Goal: Information Seeking & Learning: Learn about a topic

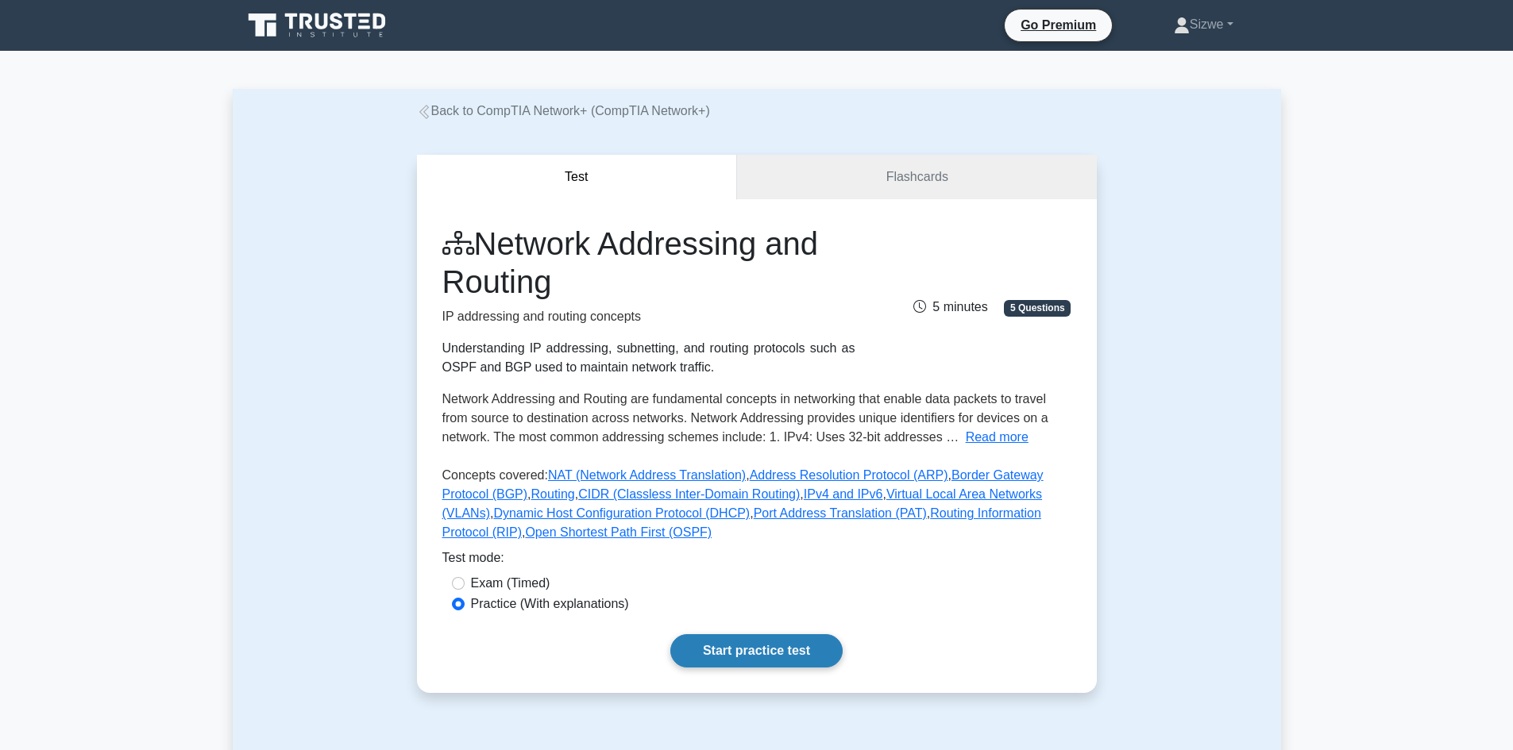
click at [785, 655] on link "Start practice test" at bounding box center [756, 650] width 172 height 33
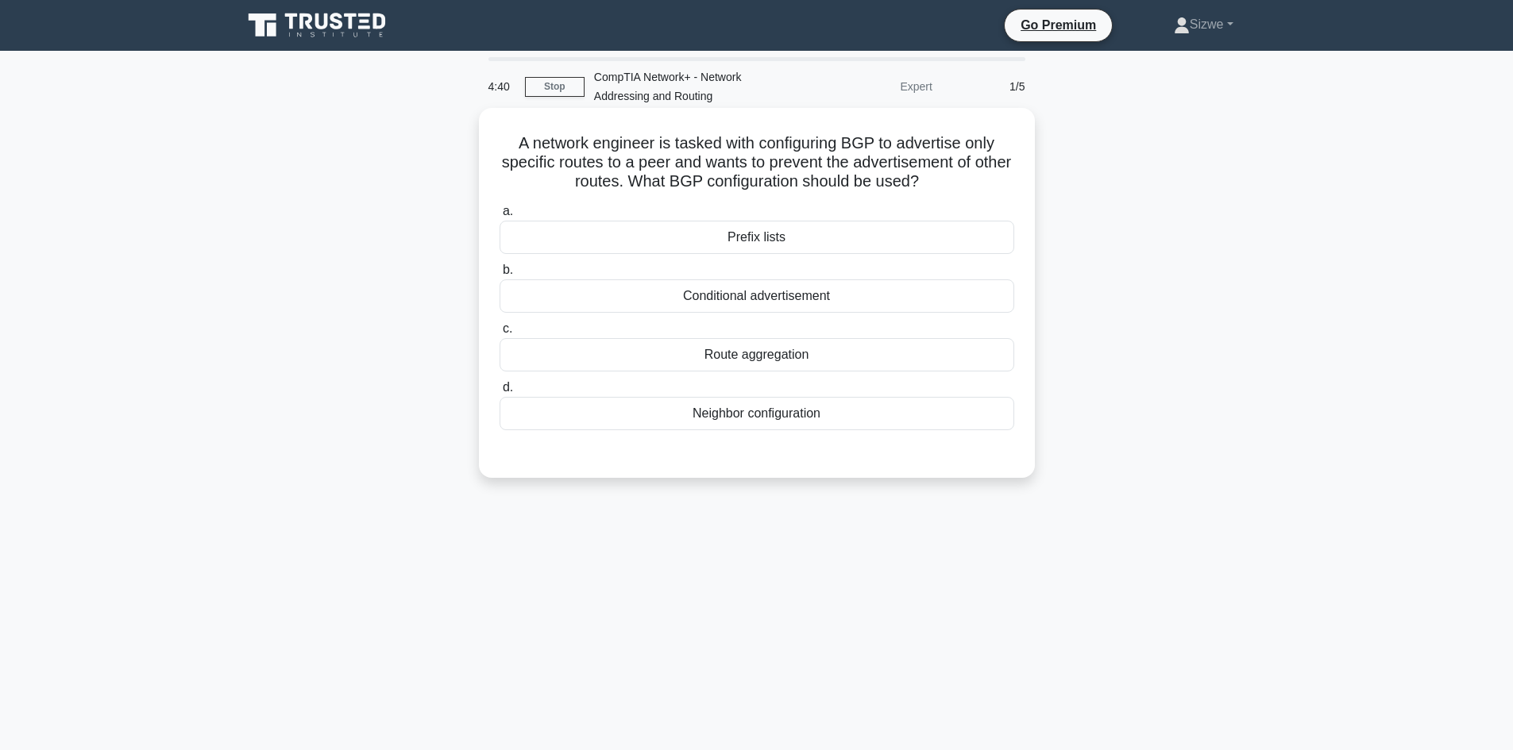
click at [766, 303] on div "Conditional advertisement" at bounding box center [756, 296] width 515 height 33
click at [499, 276] on input "b. Conditional advertisement" at bounding box center [499, 270] width 0 height 10
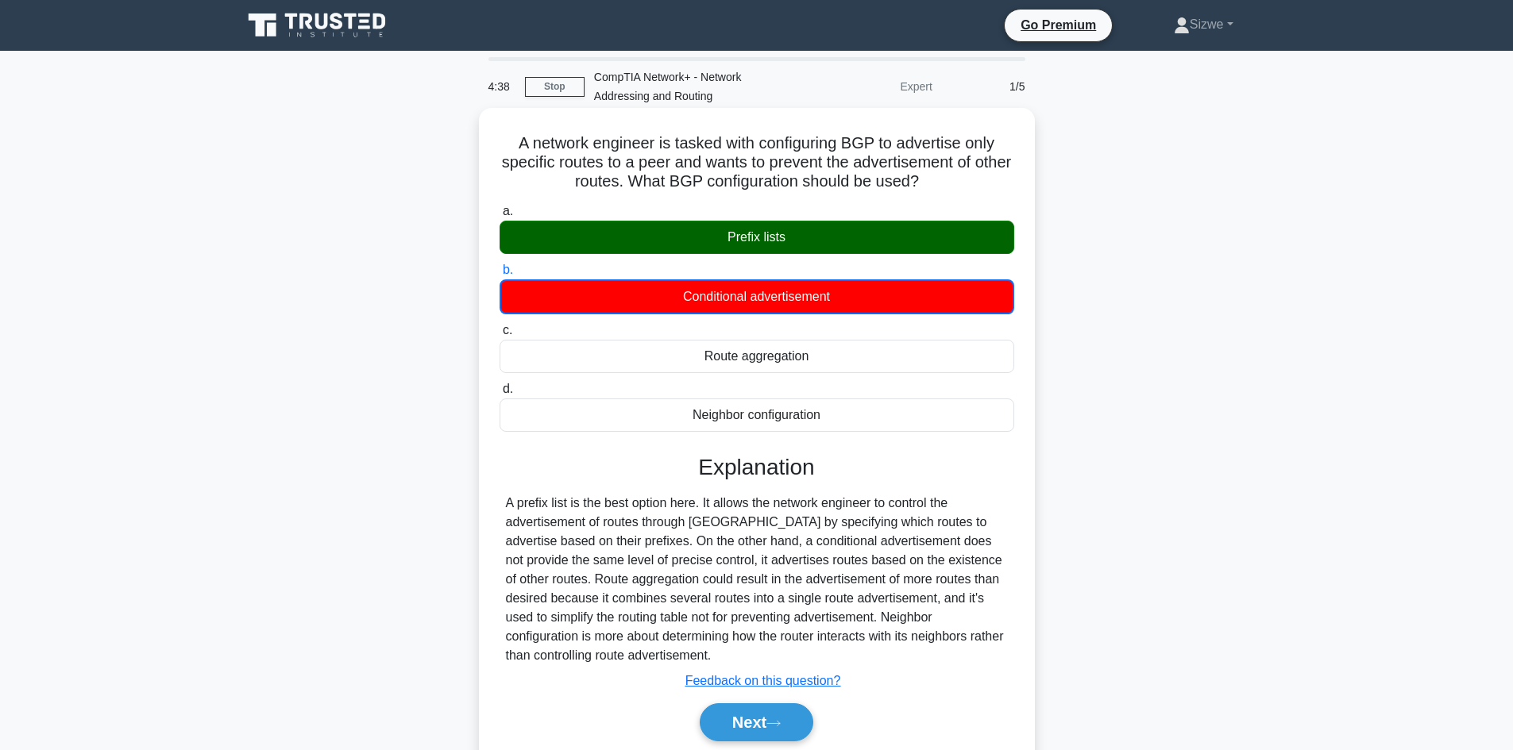
scroll to position [107, 0]
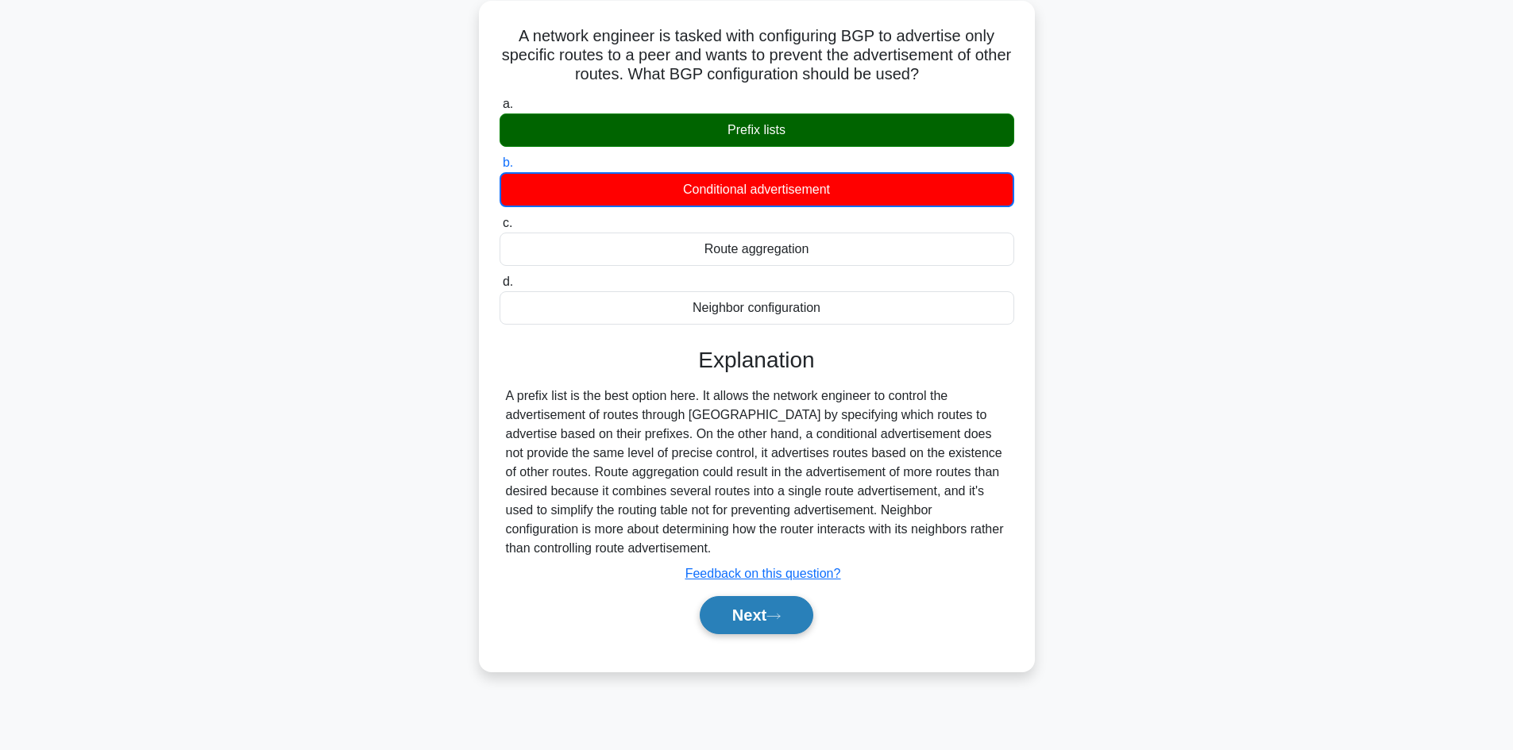
click at [751, 619] on button "Next" at bounding box center [757, 615] width 114 height 38
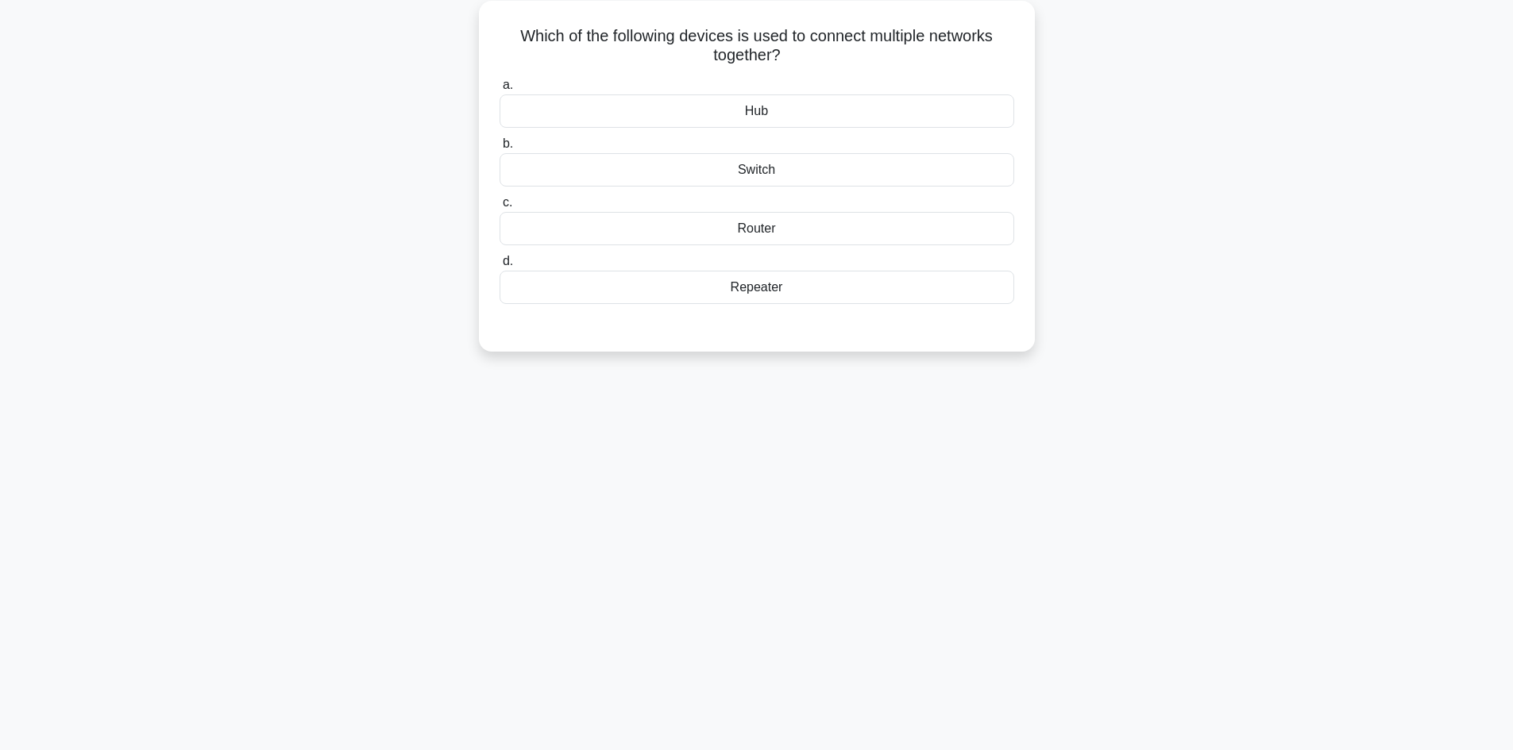
scroll to position [0, 0]
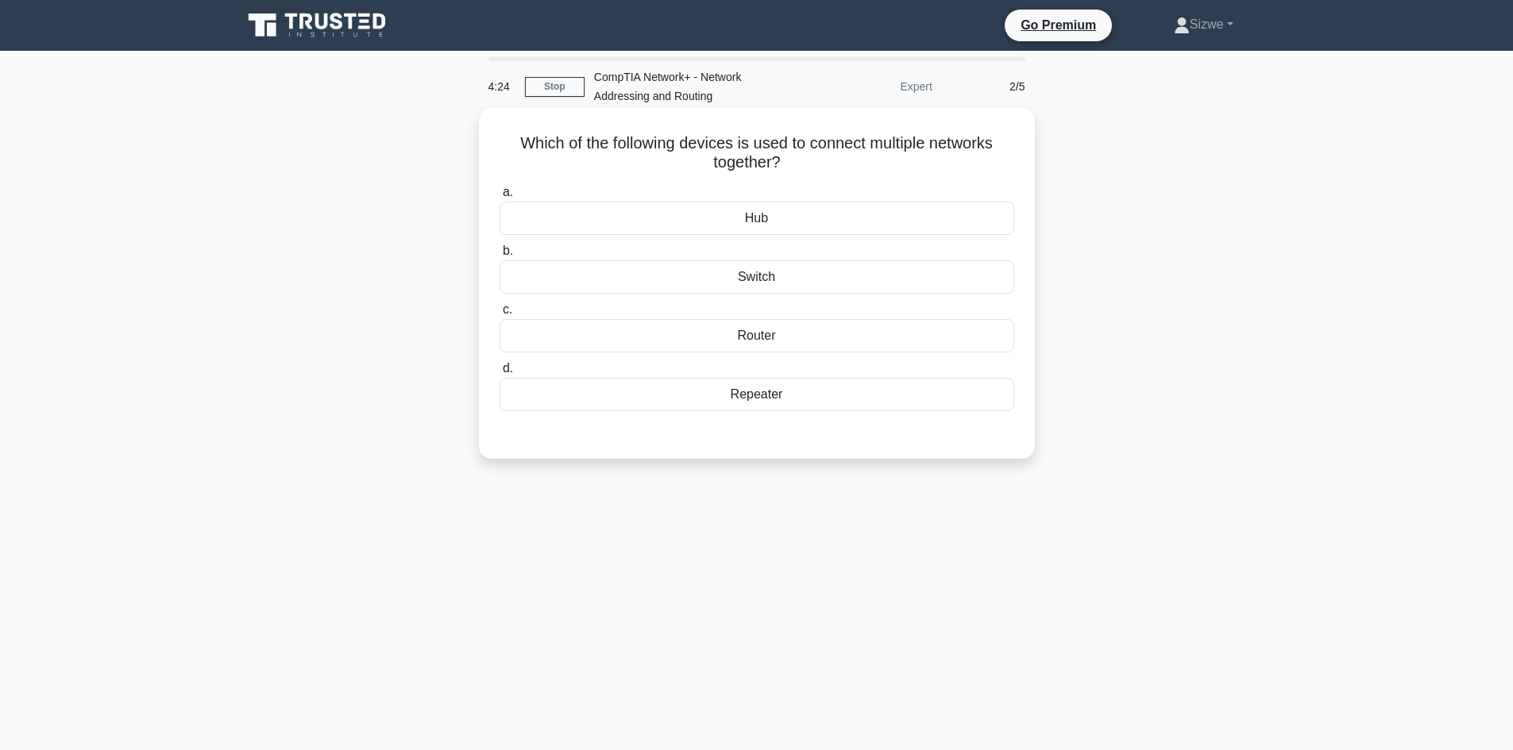
click at [747, 339] on div "Router" at bounding box center [756, 335] width 515 height 33
click at [499, 315] on input "c. Router" at bounding box center [499, 310] width 0 height 10
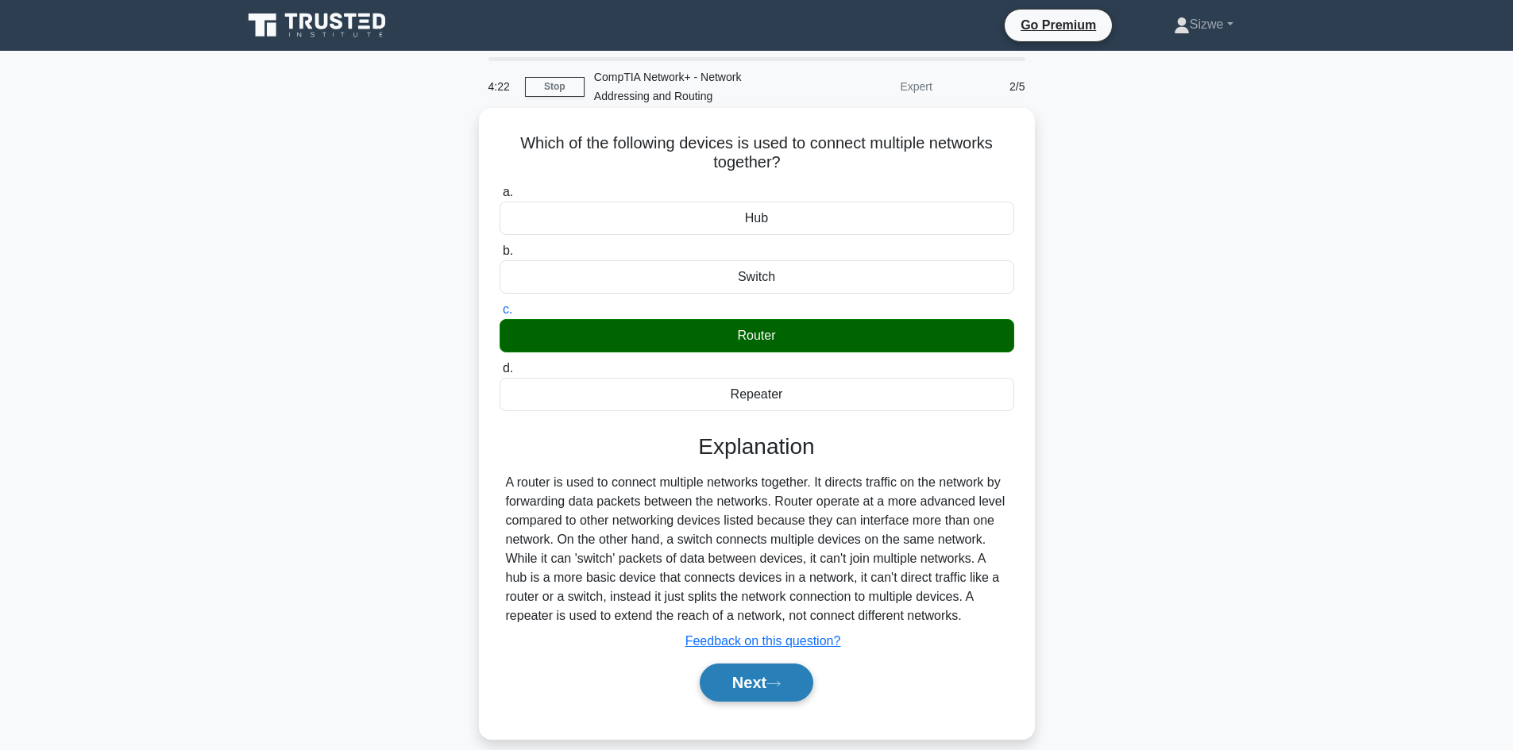
click at [750, 699] on button "Next" at bounding box center [757, 683] width 114 height 38
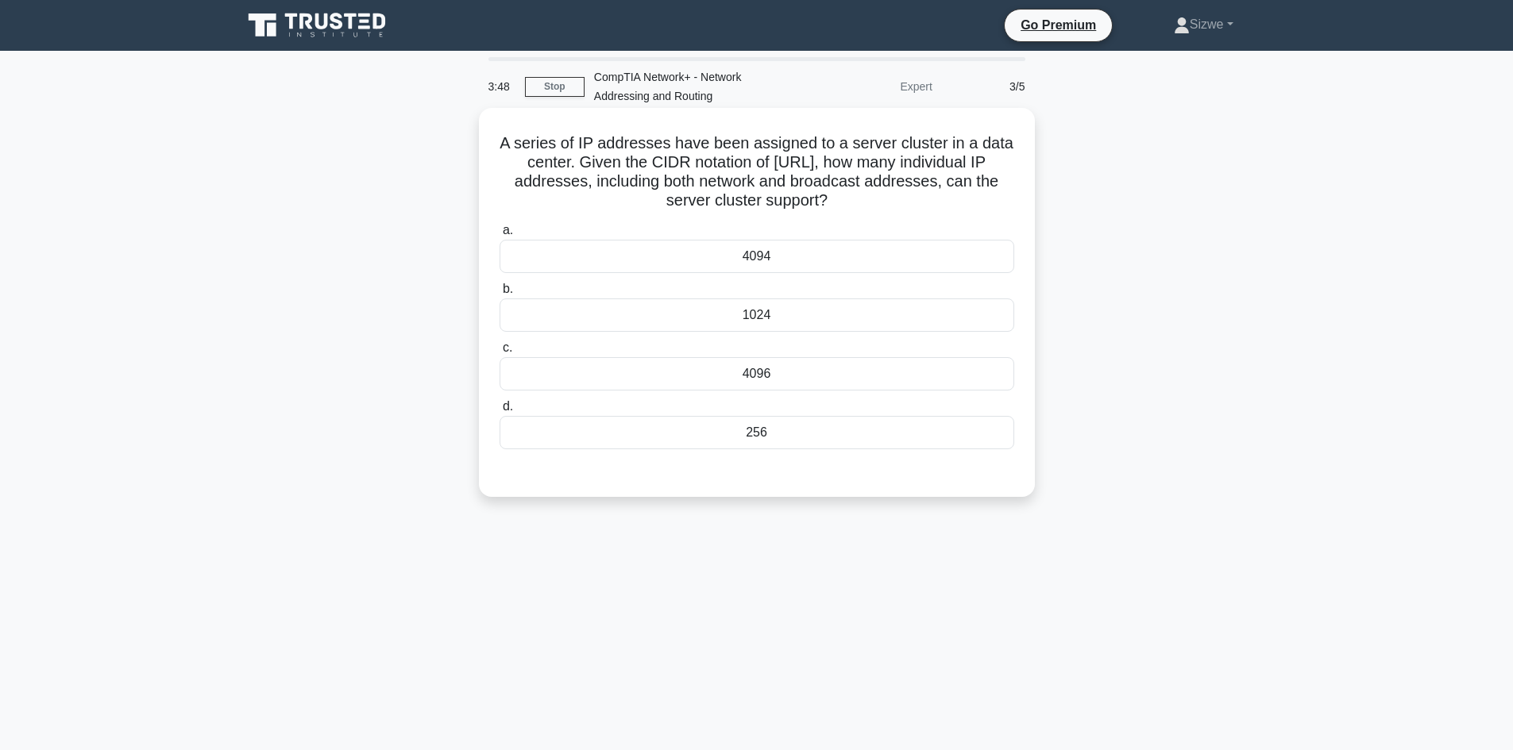
click at [758, 320] on div "1024" at bounding box center [756, 315] width 515 height 33
click at [499, 295] on input "b. 1024" at bounding box center [499, 289] width 0 height 10
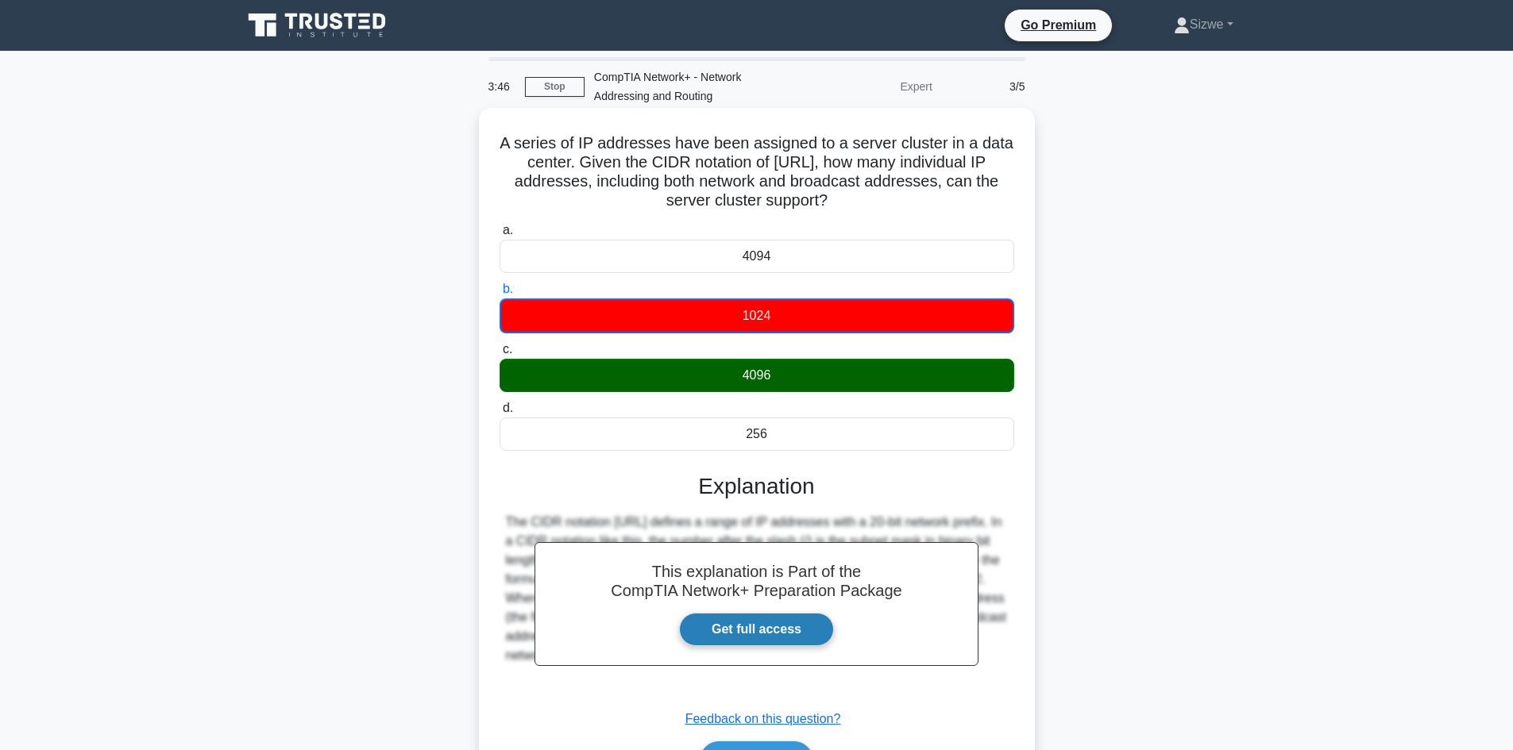
scroll to position [107, 0]
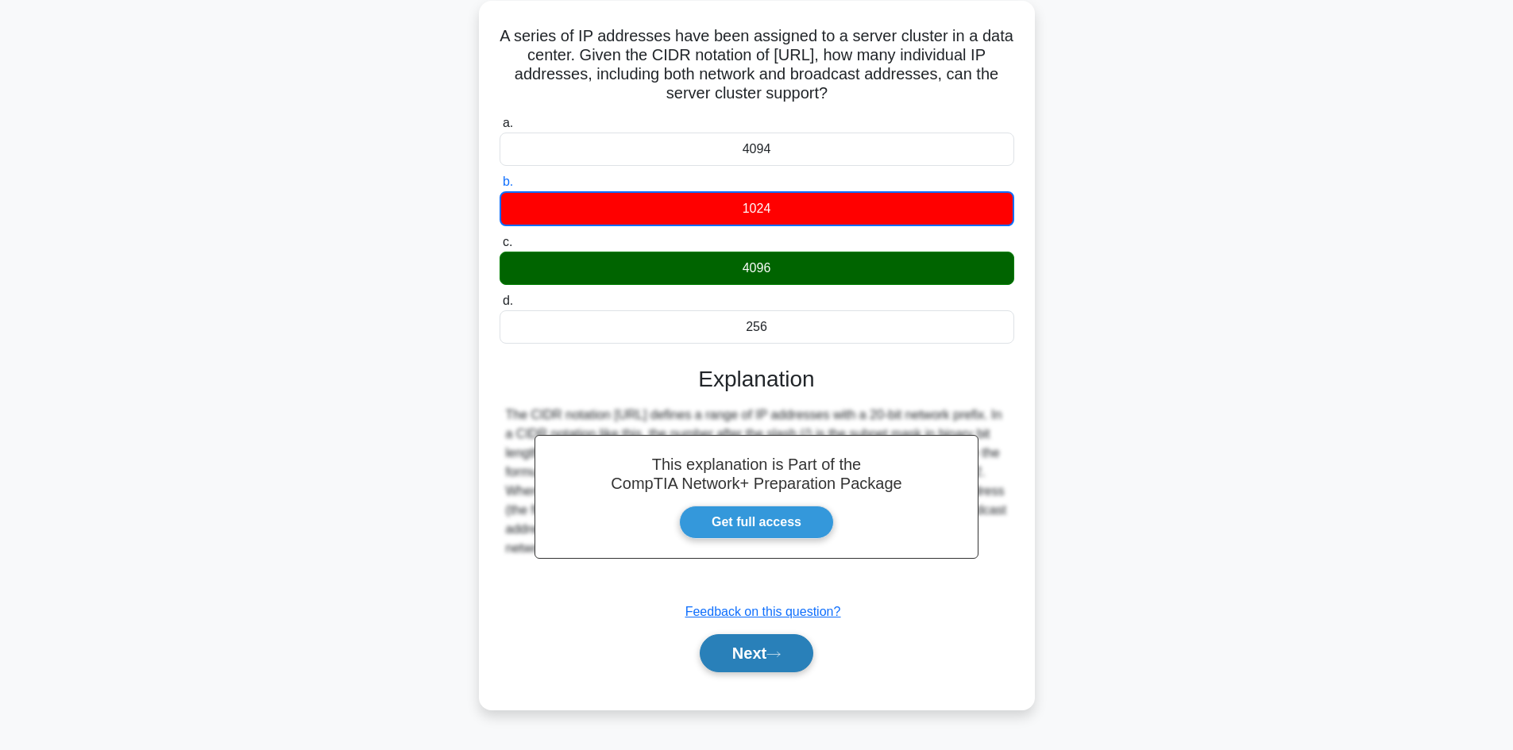
click at [743, 647] on button "Next" at bounding box center [757, 653] width 114 height 38
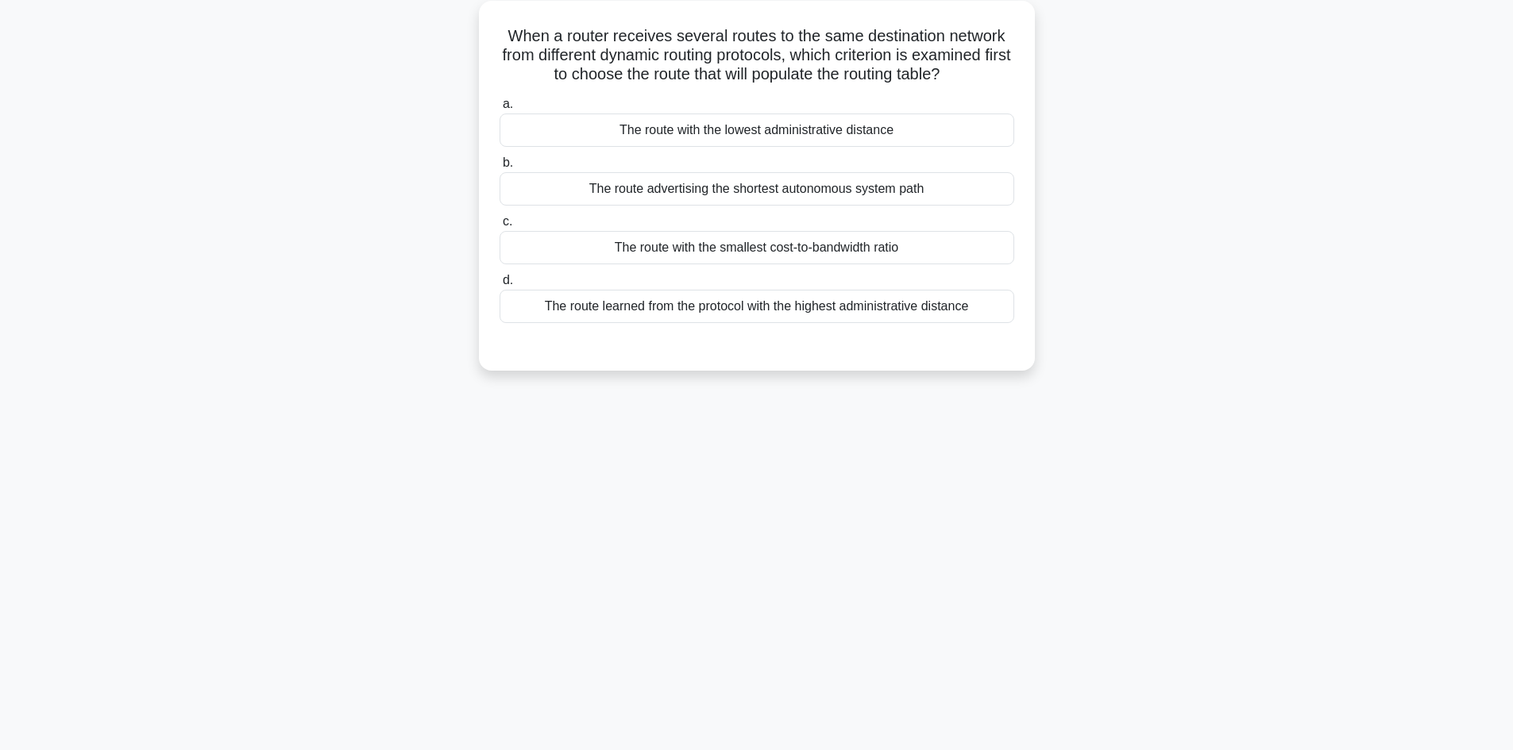
click at [703, 135] on div "The route with the lowest administrative distance" at bounding box center [756, 130] width 515 height 33
click at [499, 110] on input "a. The route with the lowest administrative distance" at bounding box center [499, 104] width 0 height 10
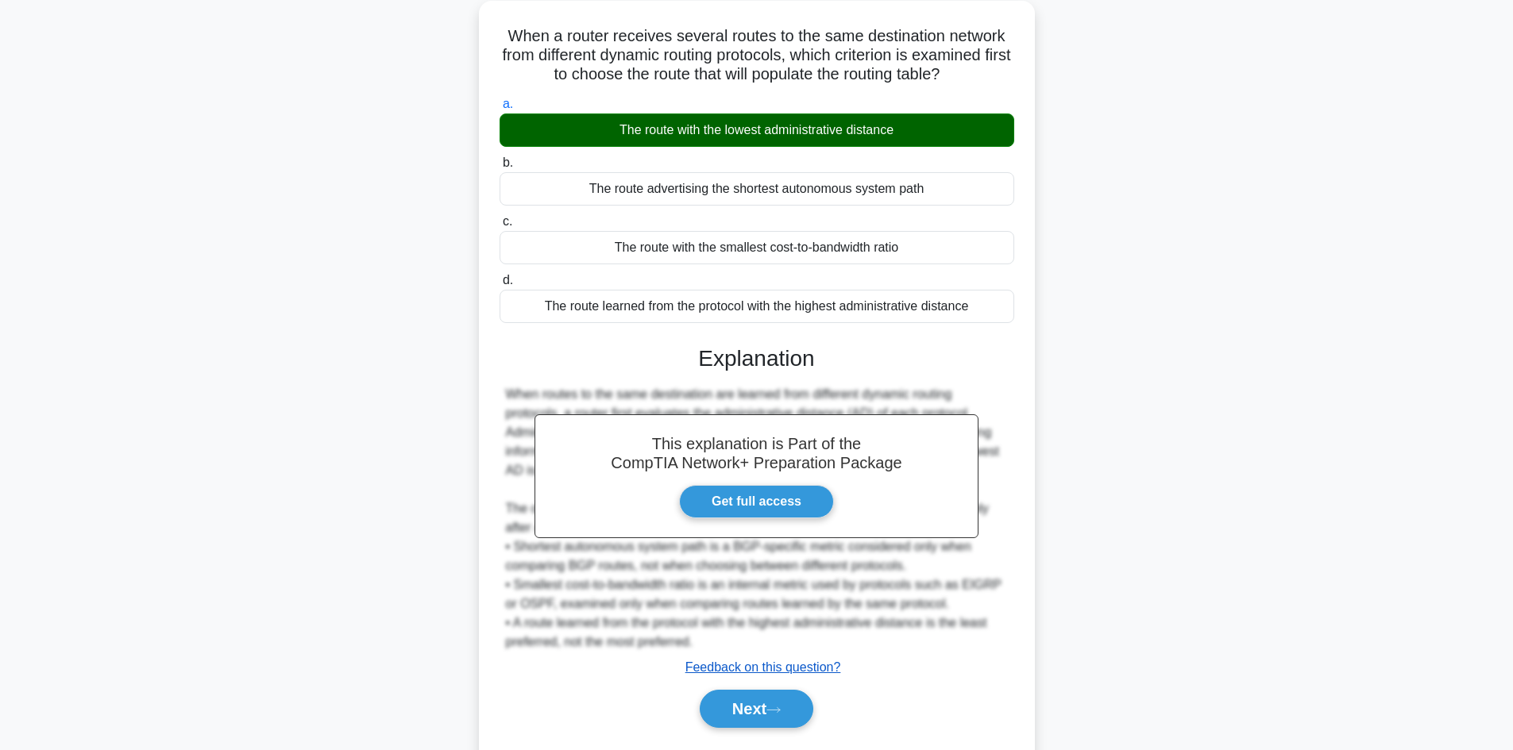
scroll to position [153, 0]
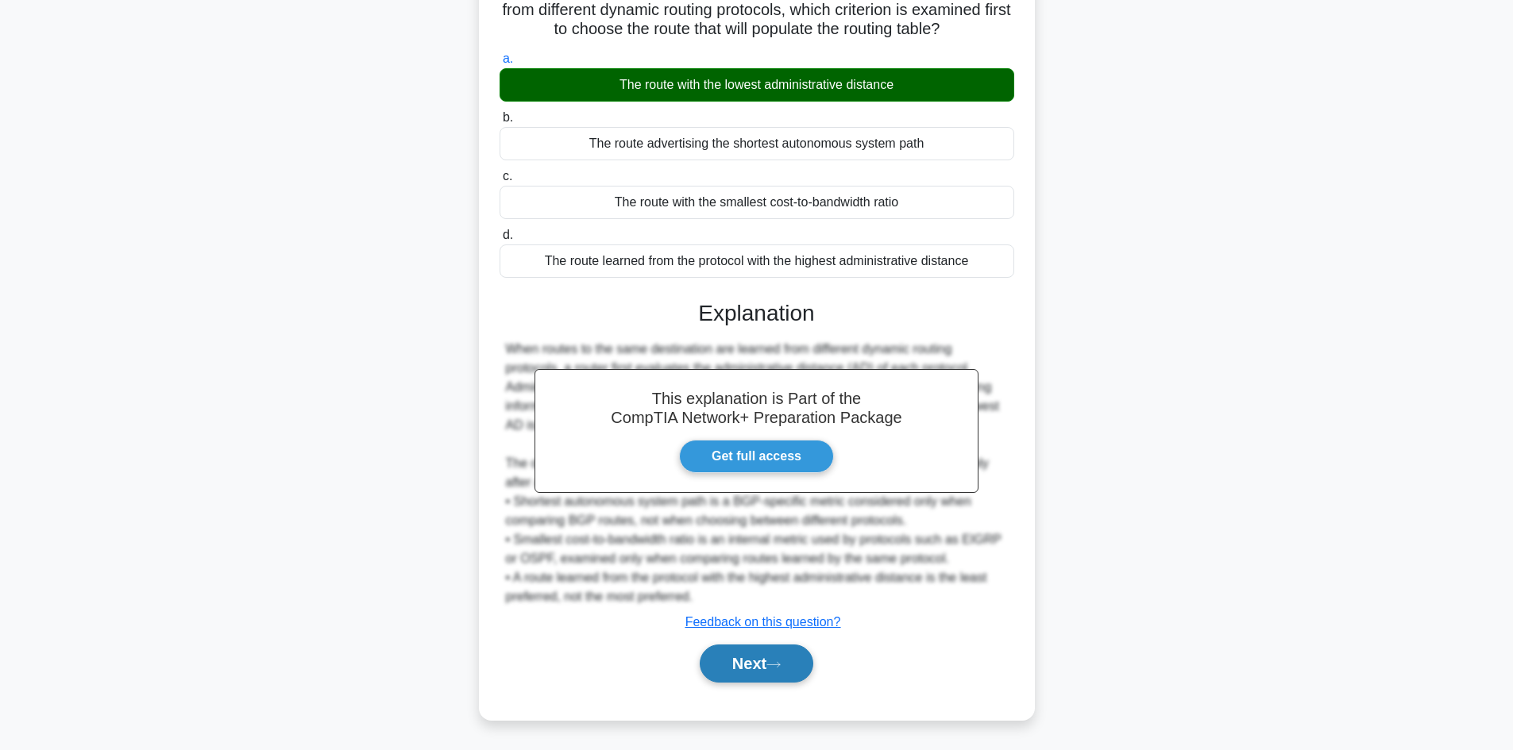
click at [756, 662] on button "Next" at bounding box center [757, 664] width 114 height 38
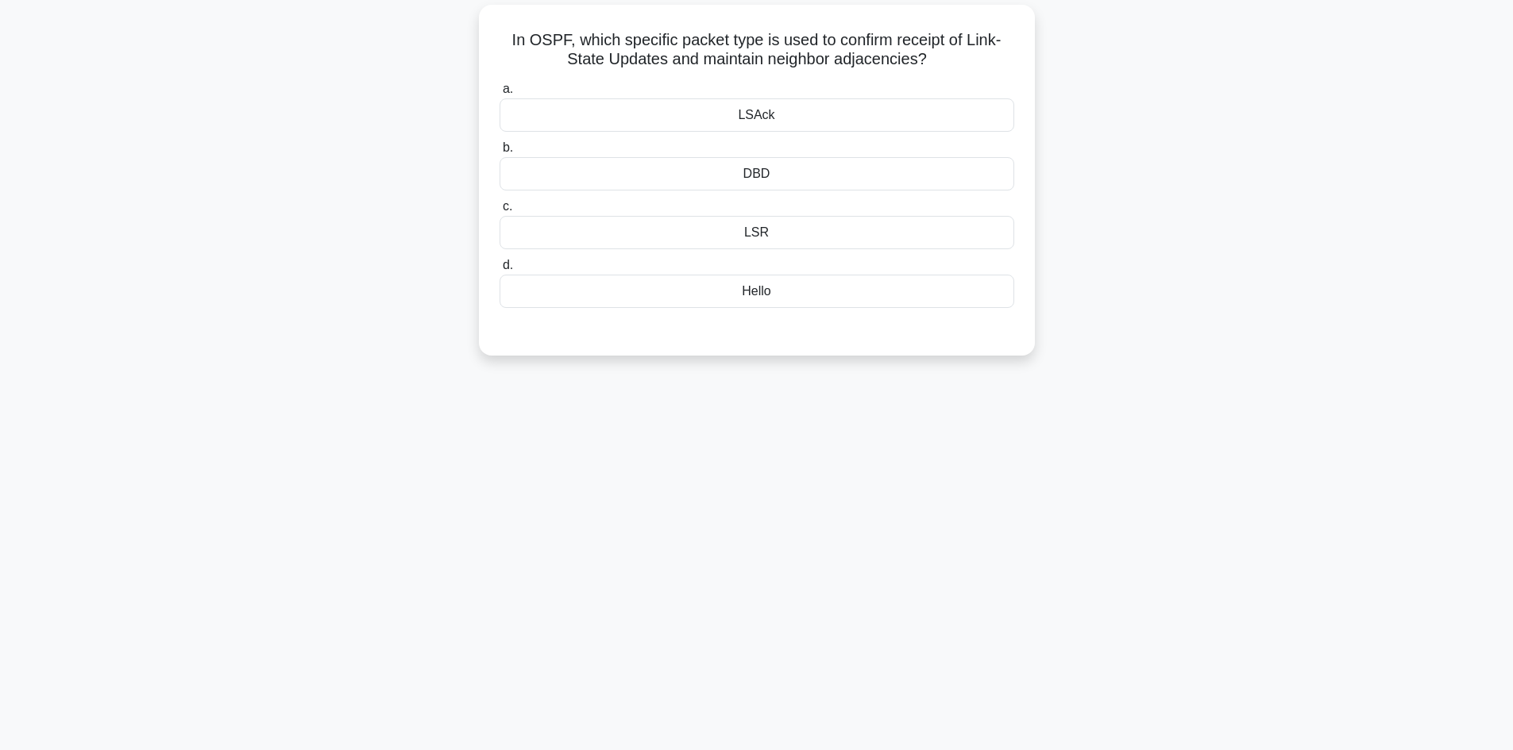
scroll to position [0, 0]
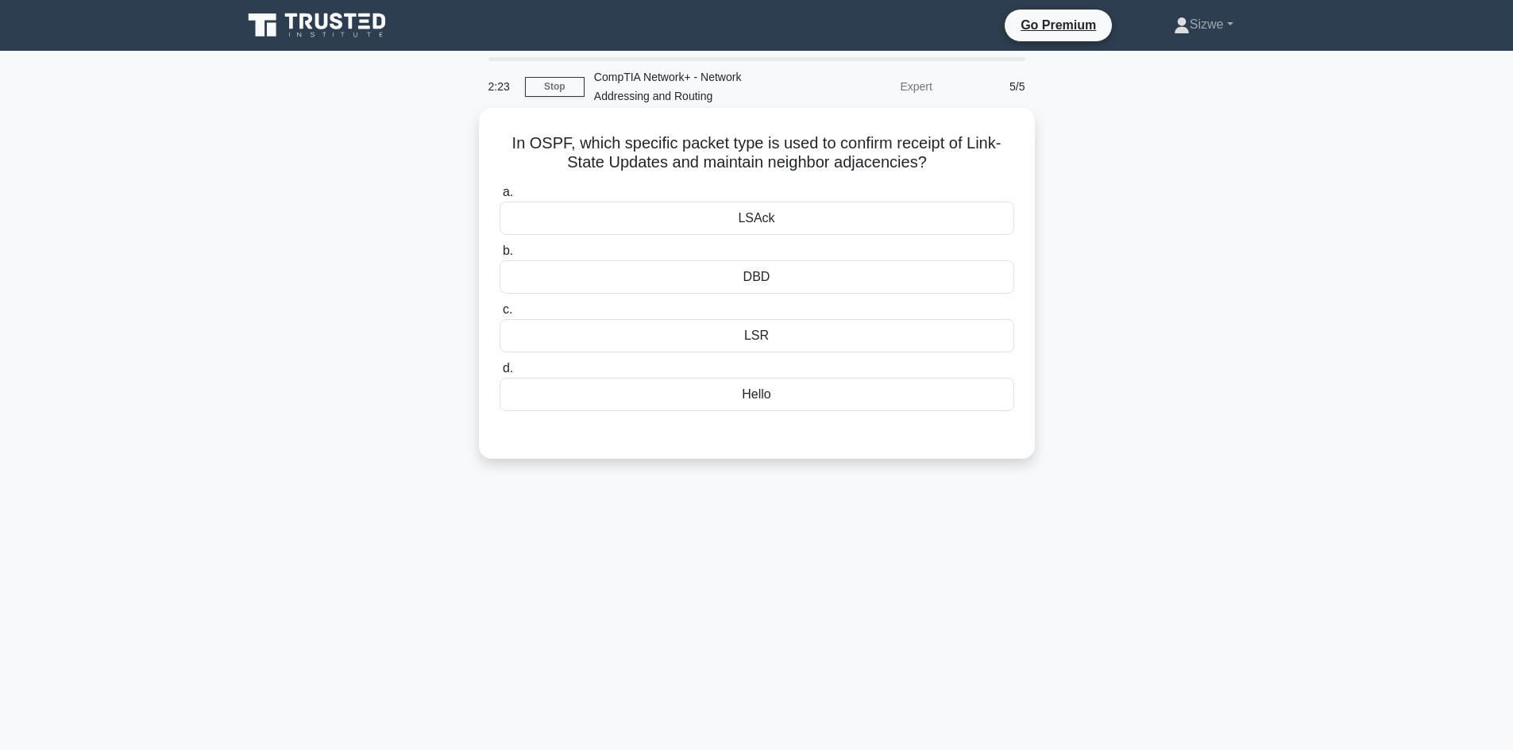
click at [751, 336] on div "LSR" at bounding box center [756, 335] width 515 height 33
click at [499, 315] on input "c. LSR" at bounding box center [499, 310] width 0 height 10
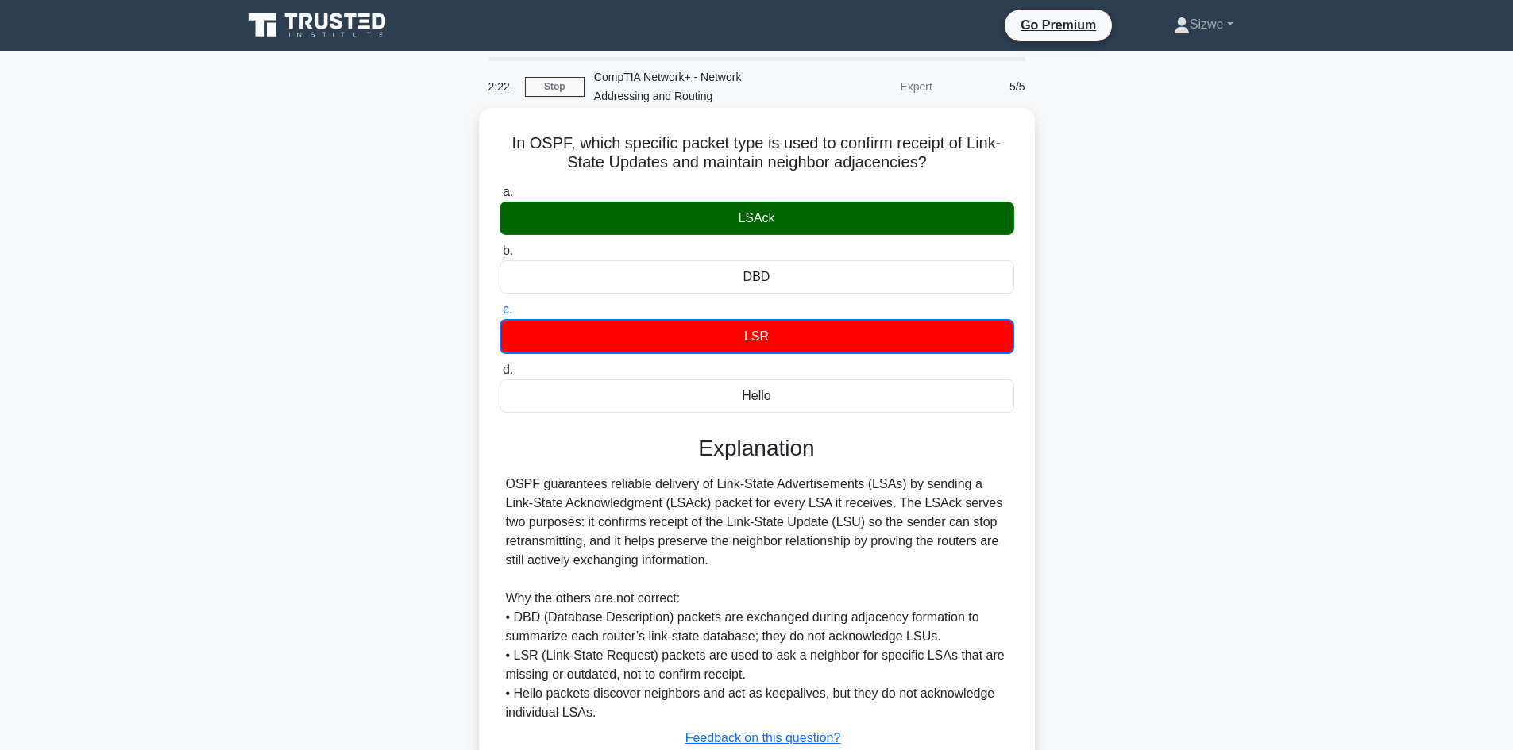
scroll to position [117, 0]
